Goal: Task Accomplishment & Management: Use online tool/utility

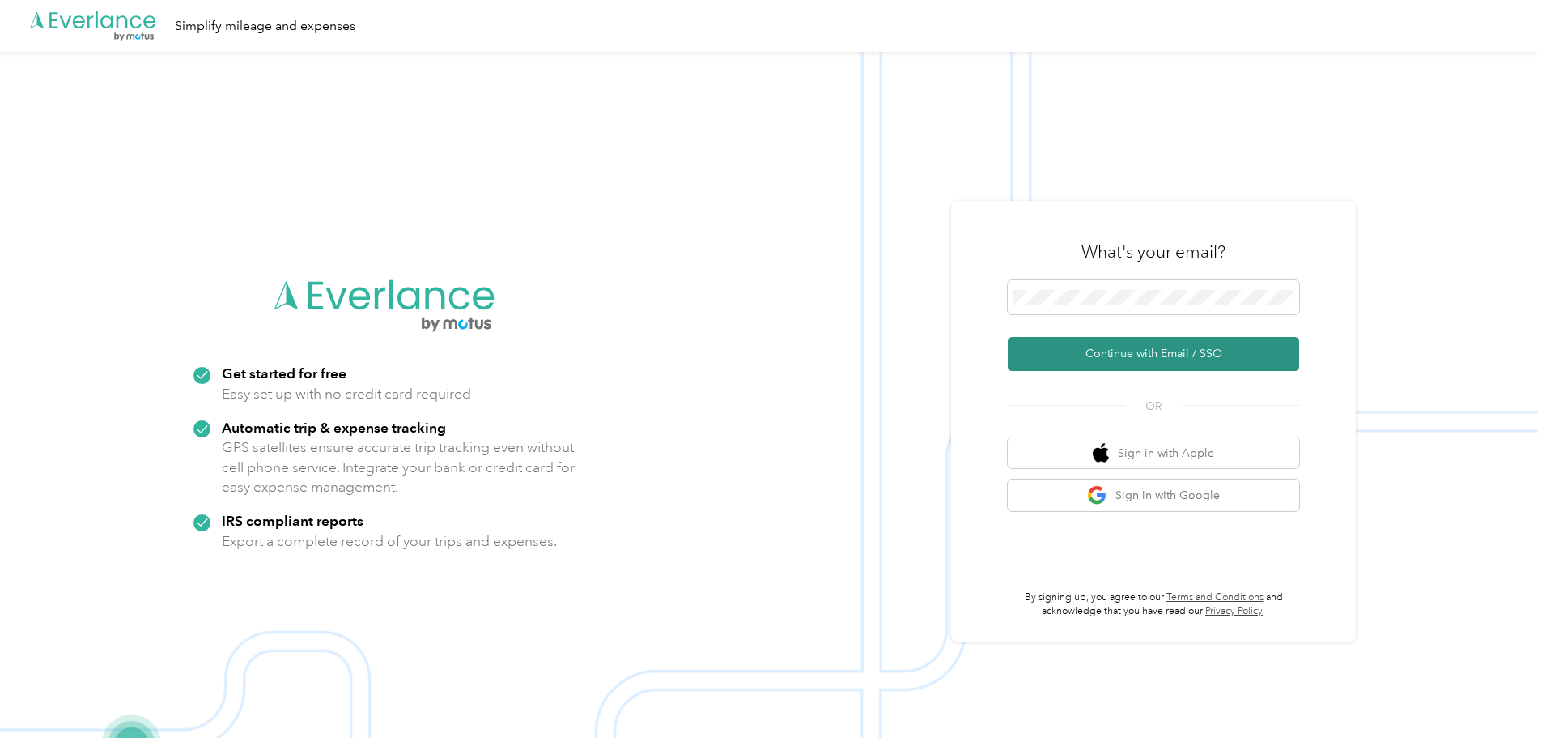
click at [1175, 345] on button "Continue with Email / SSO" at bounding box center [1153, 354] width 291 height 34
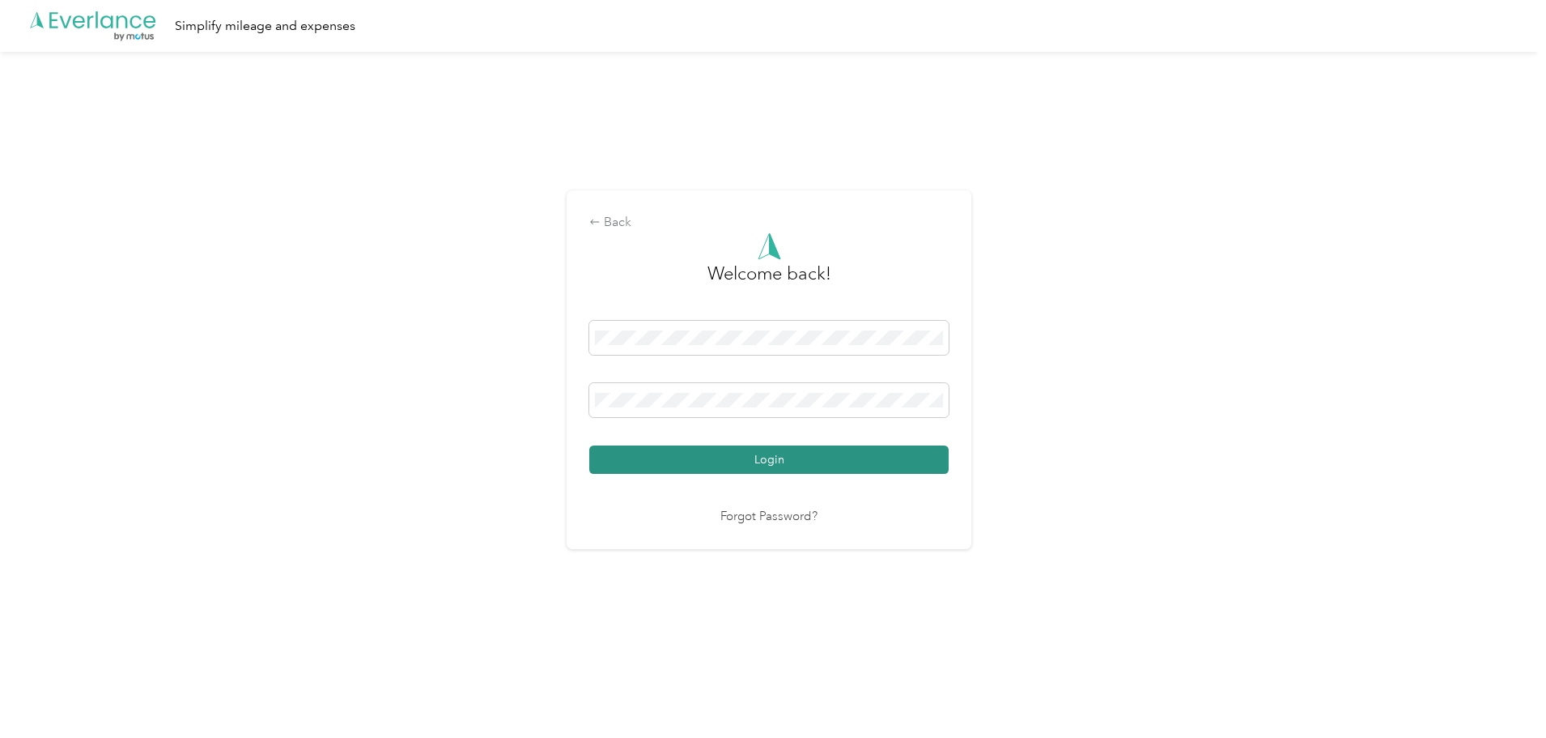
click at [800, 460] on button "Login" at bounding box center [768, 459] width 359 height 28
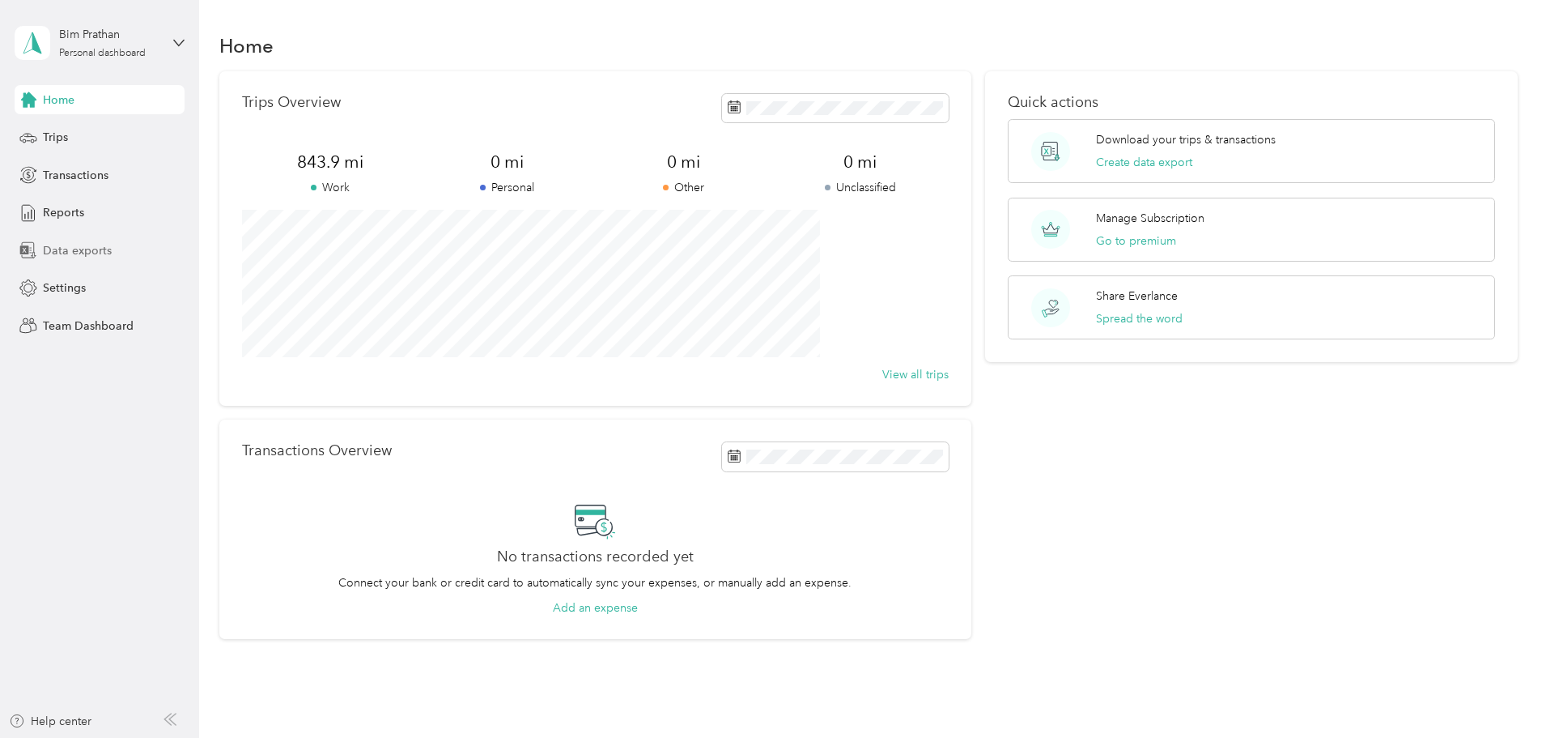
click at [77, 253] on span "Data exports" at bounding box center [77, 250] width 69 height 17
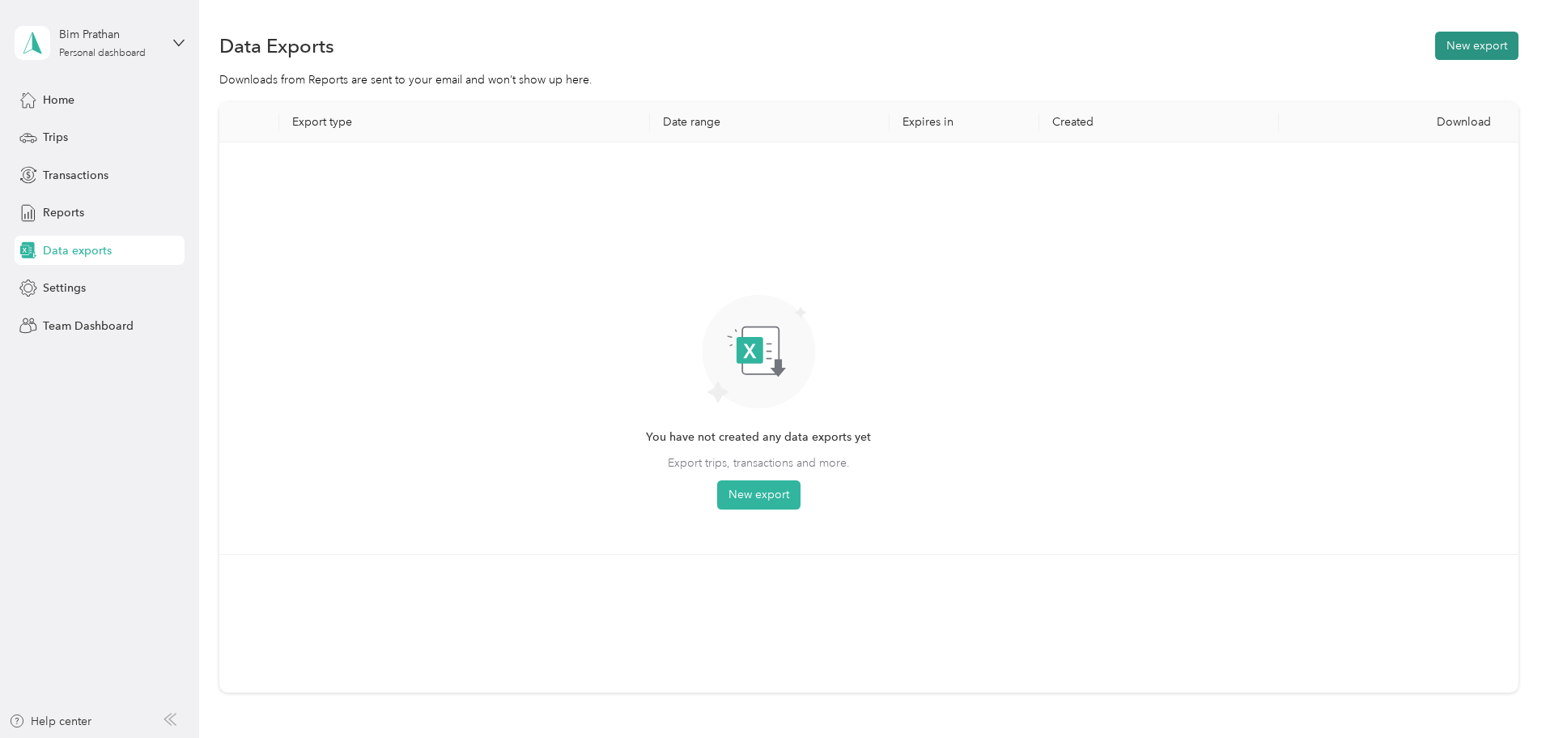
click at [1435, 44] on button "New export" at bounding box center [1476, 46] width 83 height 28
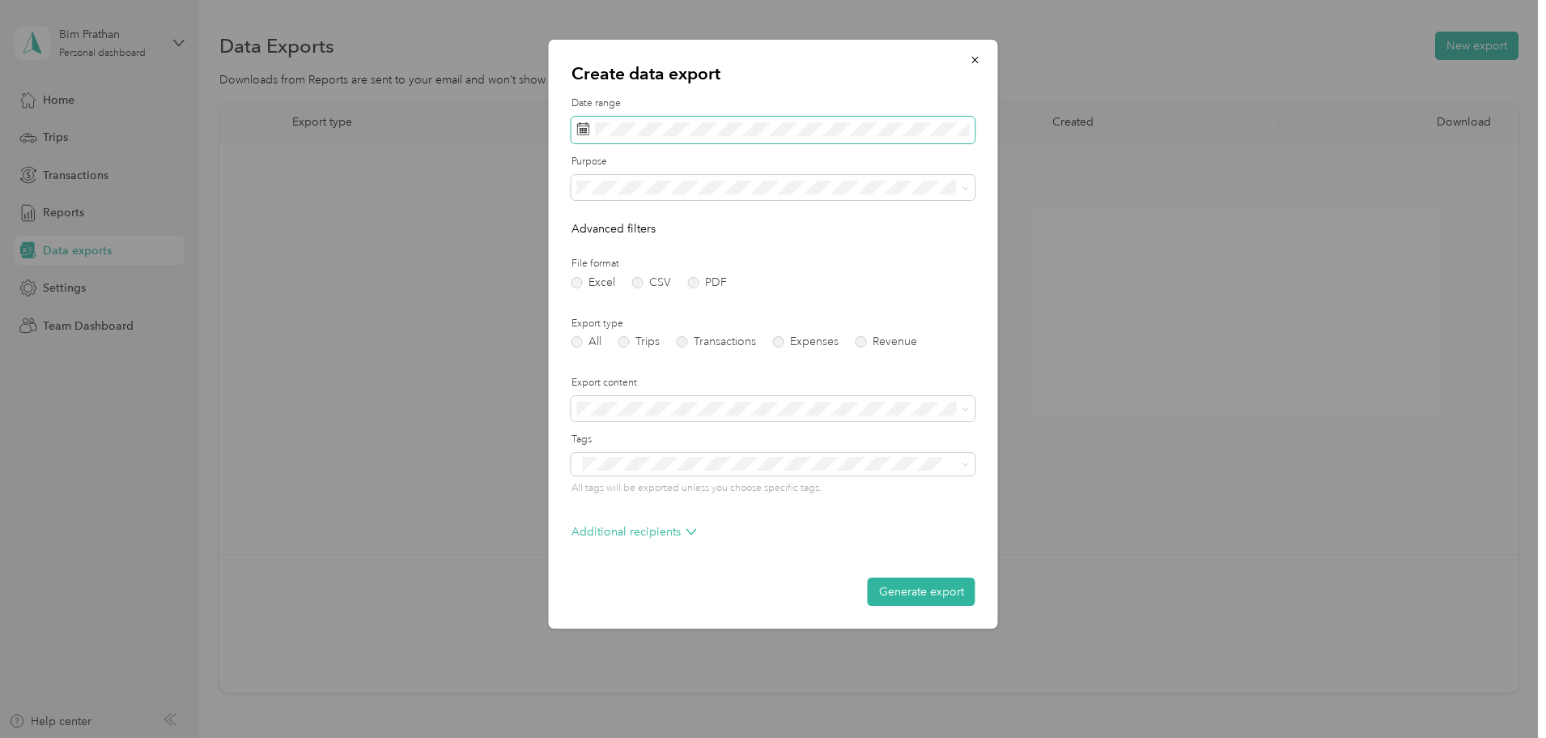
click at [746, 140] on span at bounding box center [774, 131] width 404 height 28
click at [971, 57] on icon "button" at bounding box center [975, 59] width 11 height 11
